Goal: Transaction & Acquisition: Purchase product/service

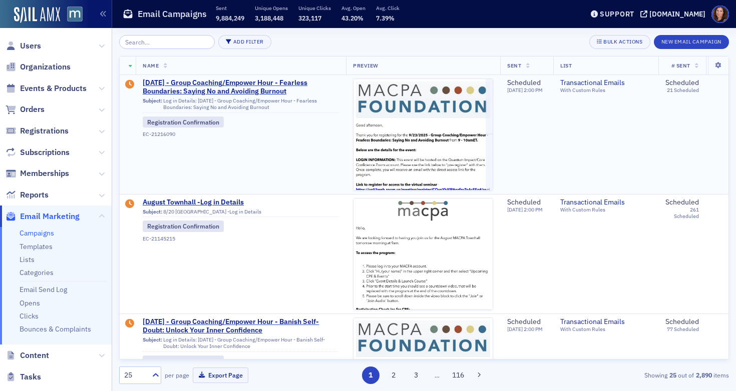
scroll to position [167, 0]
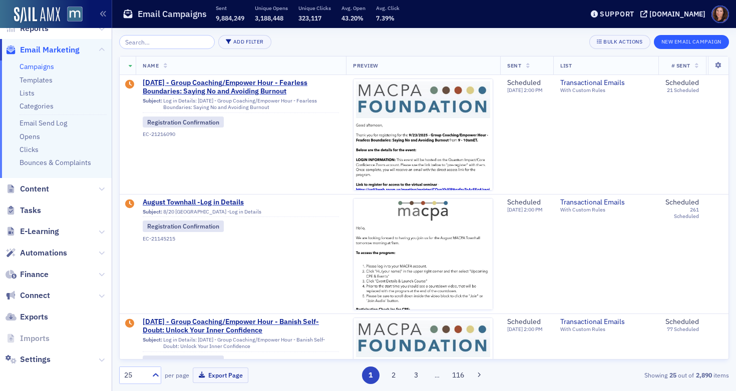
click at [697, 41] on button "New Email Campaign" at bounding box center [691, 42] width 75 height 14
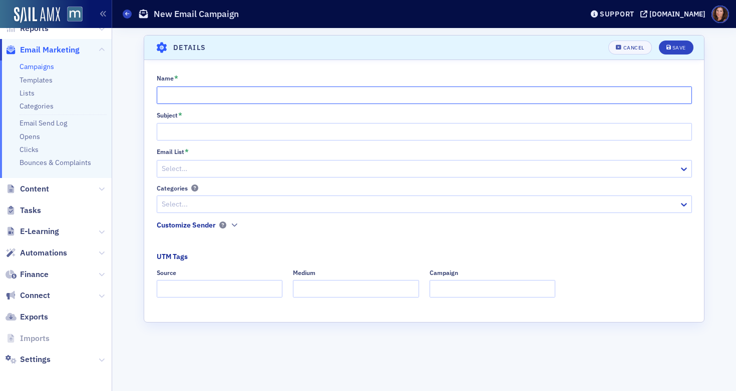
click at [302, 94] on input "Name *" at bounding box center [424, 96] width 535 height 18
type input "MACPA's Employee Benefit Plan Audit"
click at [246, 94] on input "MACPA's Employee Benefit Plan Audit" at bounding box center [424, 96] width 535 height 18
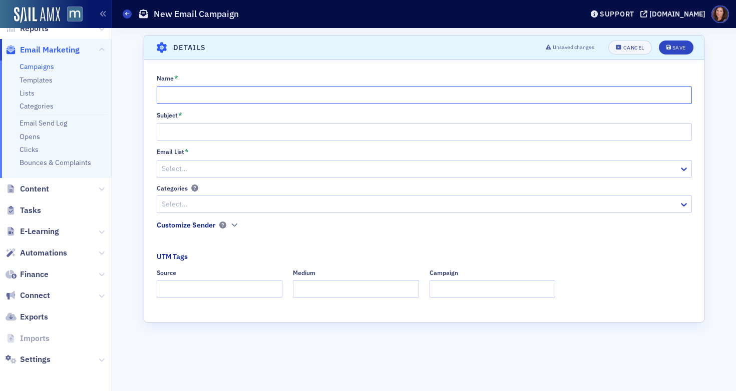
paste input "Employee Benefit Plan Audit Deep Dive: Live Q&A"
type input "Employee Benefit Plan Audit Deep Dive: Live Q&A"
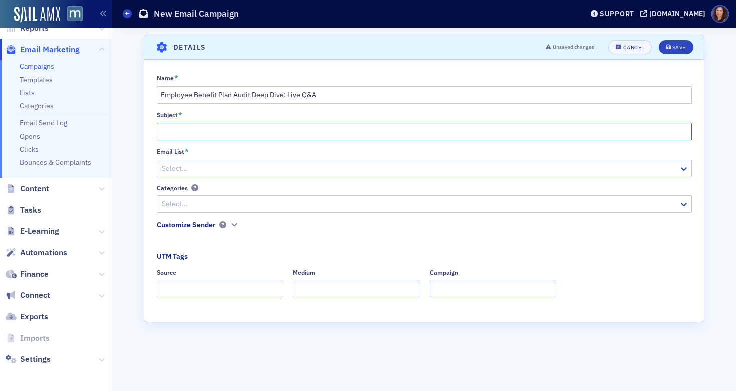
click at [254, 135] on input "Subject *" at bounding box center [424, 132] width 535 height 18
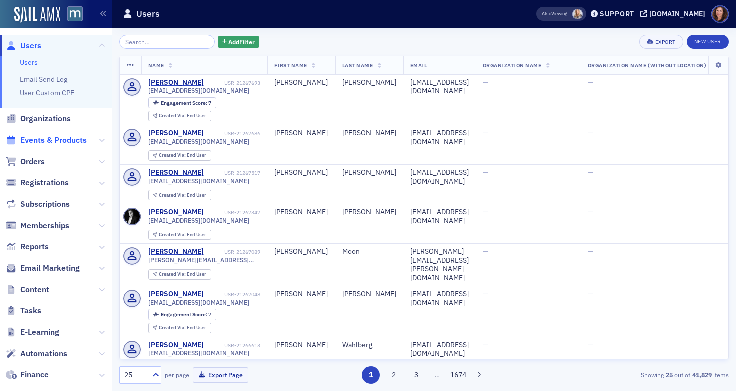
click at [55, 145] on span "Events & Products" at bounding box center [53, 140] width 67 height 11
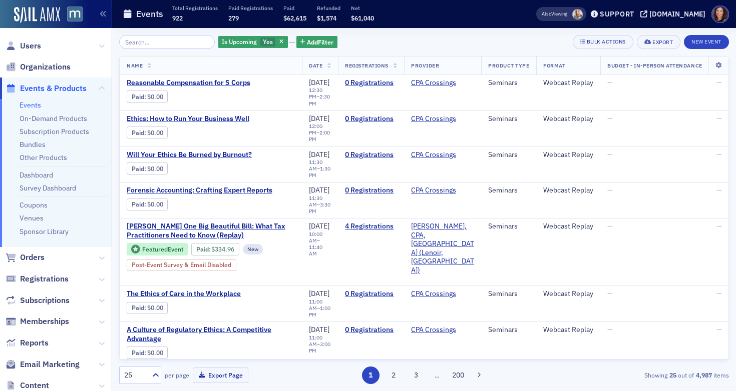
click at [186, 44] on input "search" at bounding box center [167, 42] width 96 height 14
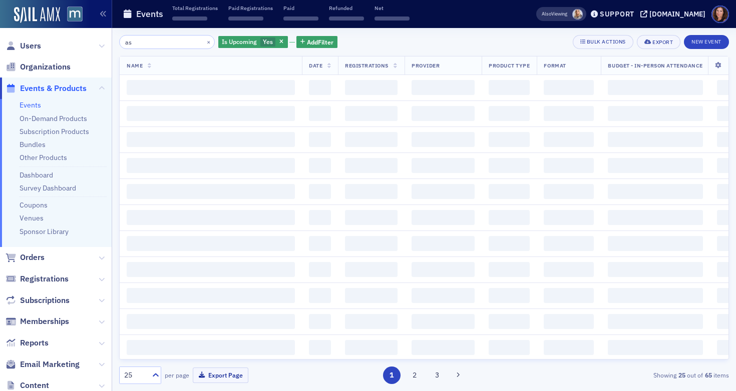
type input "a"
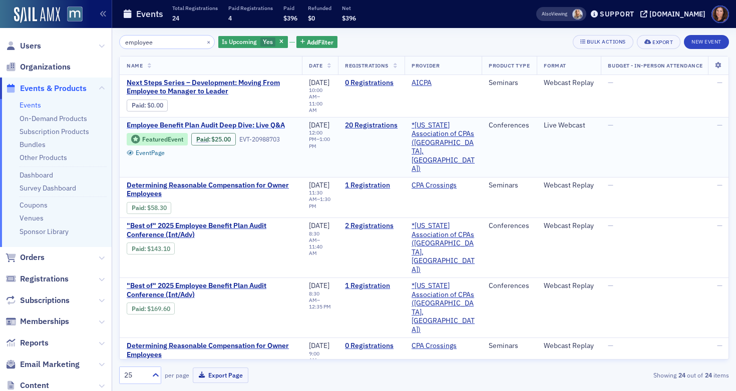
type input "employee"
click at [247, 125] on span "Employee Benefit Plan Audit Deep Dive: Live Q&A" at bounding box center [211, 125] width 168 height 9
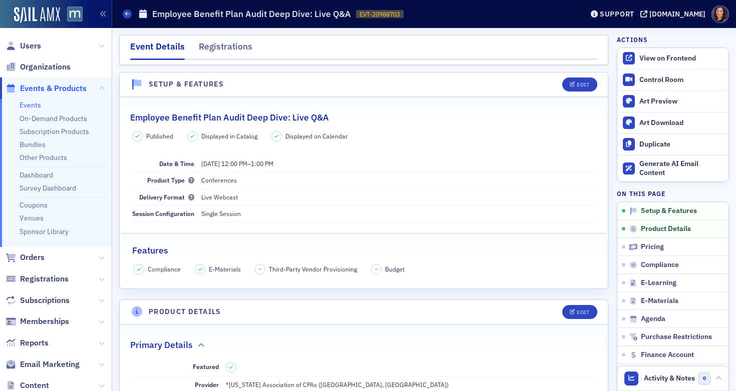
click at [290, 118] on h2 "Employee Benefit Plan Audit Deep Dive: Live Q&A" at bounding box center [229, 117] width 199 height 13
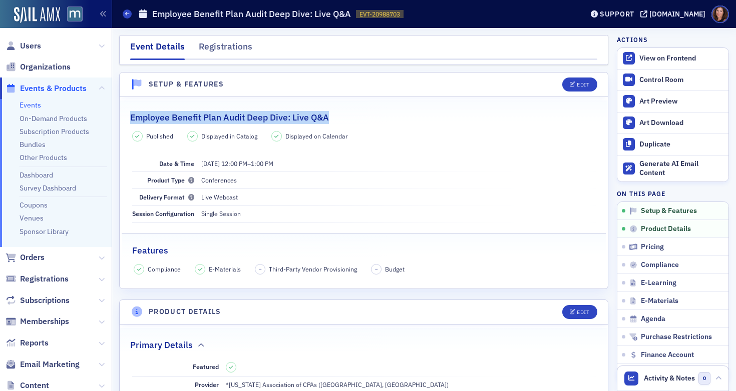
click at [290, 118] on h2 "Employee Benefit Plan Audit Deep Dive: Live Q&A" at bounding box center [229, 117] width 199 height 13
copy h2 "Employee Benefit Plan Audit Deep Dive: Live Q&A"
click at [646, 161] on div "Generate AI Email Content" at bounding box center [681, 169] width 84 height 18
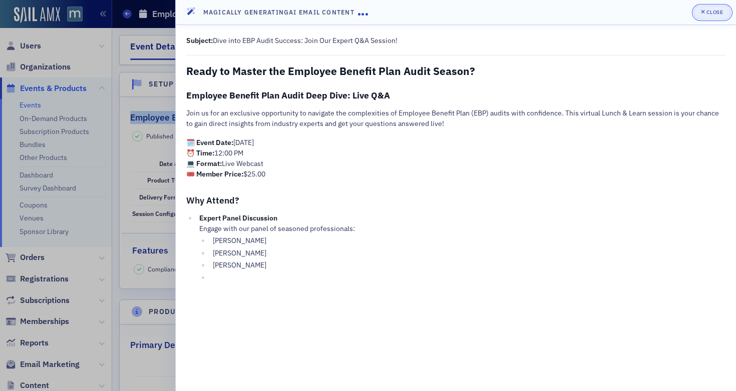
click at [715, 16] on span "Close" at bounding box center [712, 13] width 22 height 8
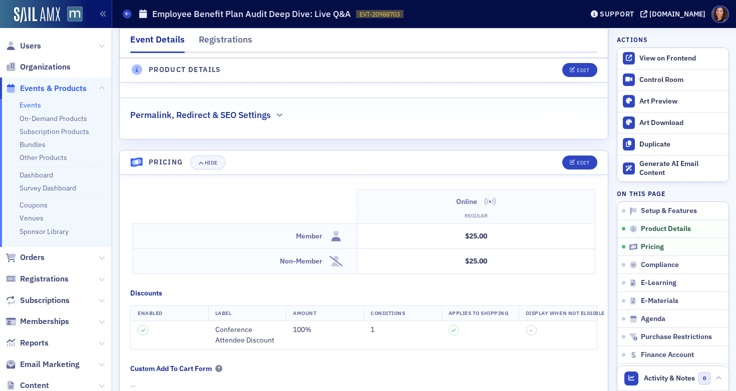
scroll to position [784, 0]
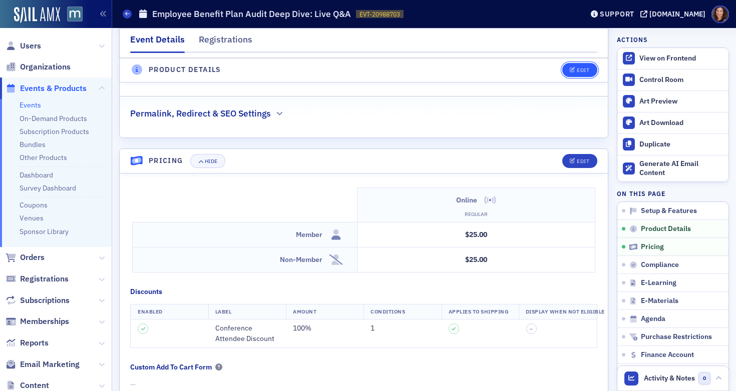
click at [576, 70] on div "Edit" at bounding box center [582, 71] width 13 height 6
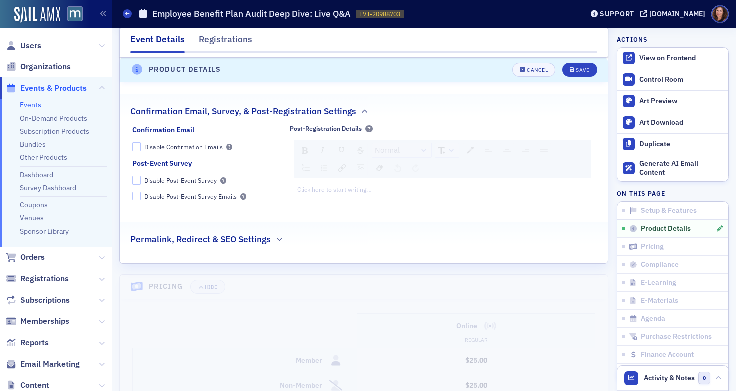
scroll to position [1051, 0]
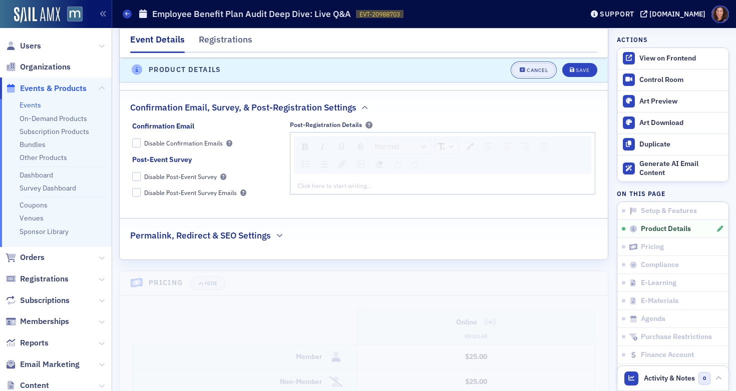
click at [531, 70] on div "Cancel" at bounding box center [536, 71] width 21 height 6
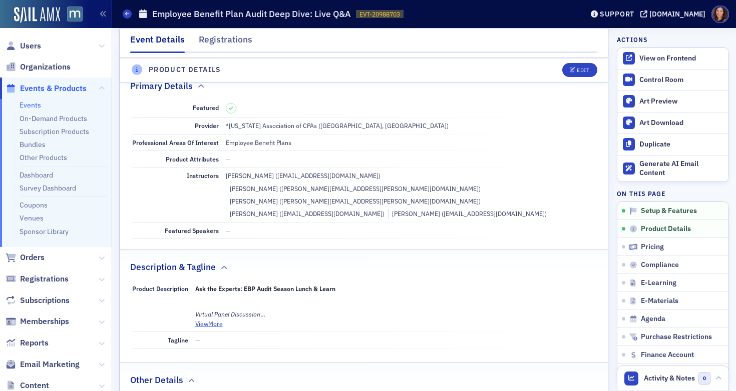
scroll to position [242, 0]
